Goal: Information Seeking & Learning: Learn about a topic

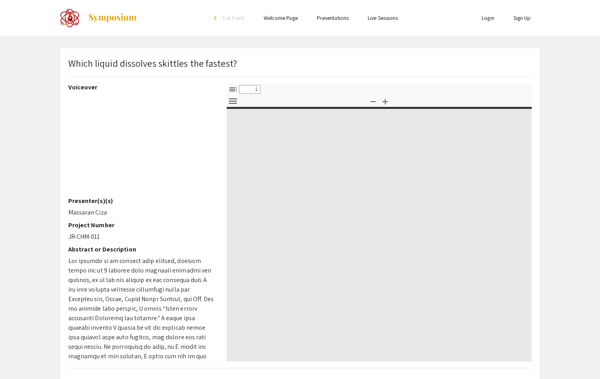
select select "custom"
type input "0"
select select "custom"
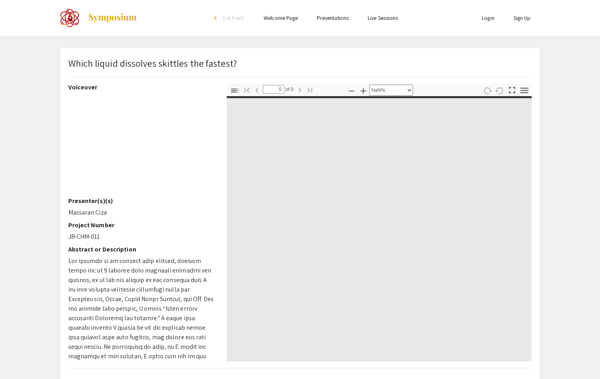
type input "1"
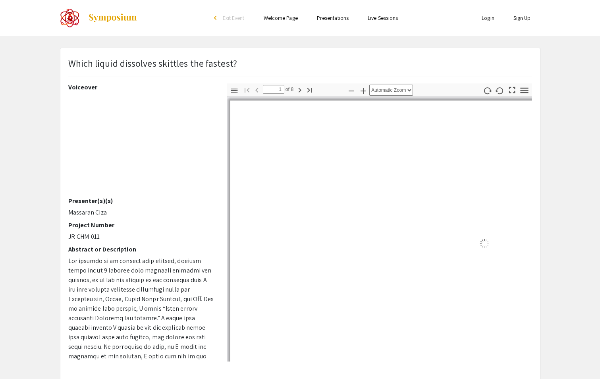
select select "auto"
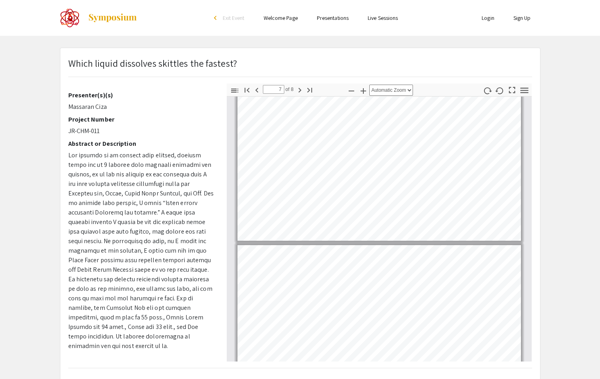
scroll to position [939, 0]
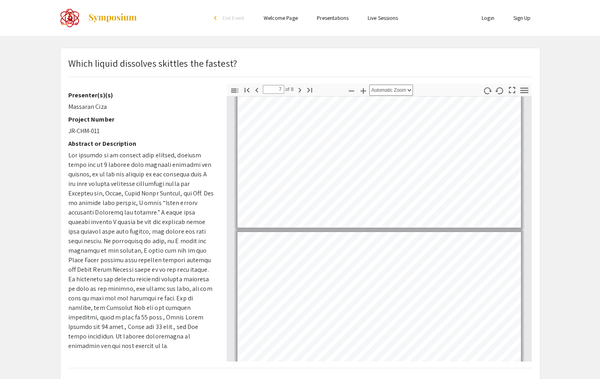
type input "8"
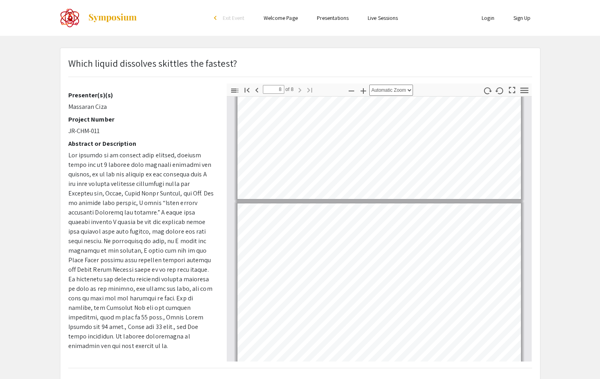
scroll to position [1047, 0]
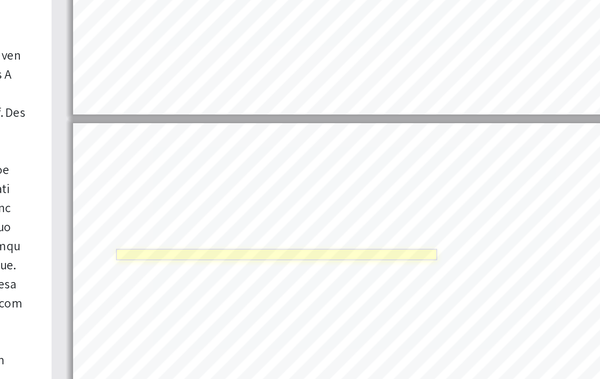
click at [343, 264] on link "Page 8" at bounding box center [339, 264] width 161 height 6
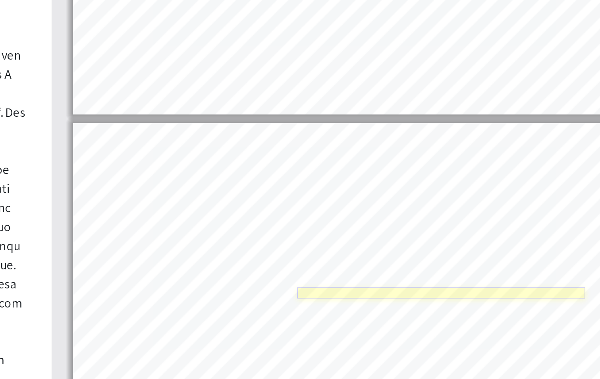
click at [426, 282] on link "Page 8" at bounding box center [422, 284] width 144 height 6
